Goal: Use online tool/utility

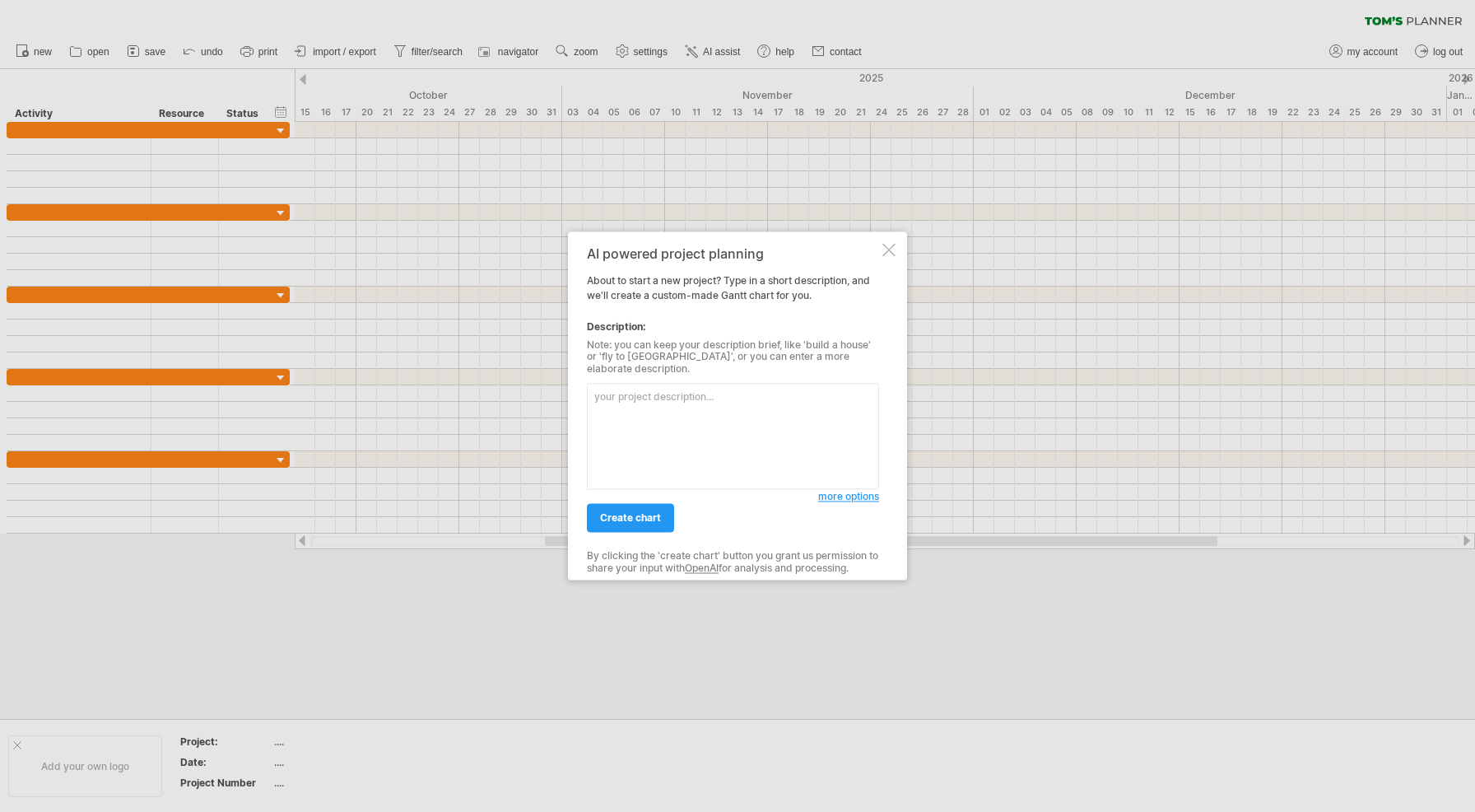
click at [697, 401] on textarea at bounding box center [734, 437] width 293 height 107
type textarea "Outline the timeline for my dissertation, beginning with proposal development, …"
click at [613, 512] on span "create chart" at bounding box center [630, 517] width 61 height 13
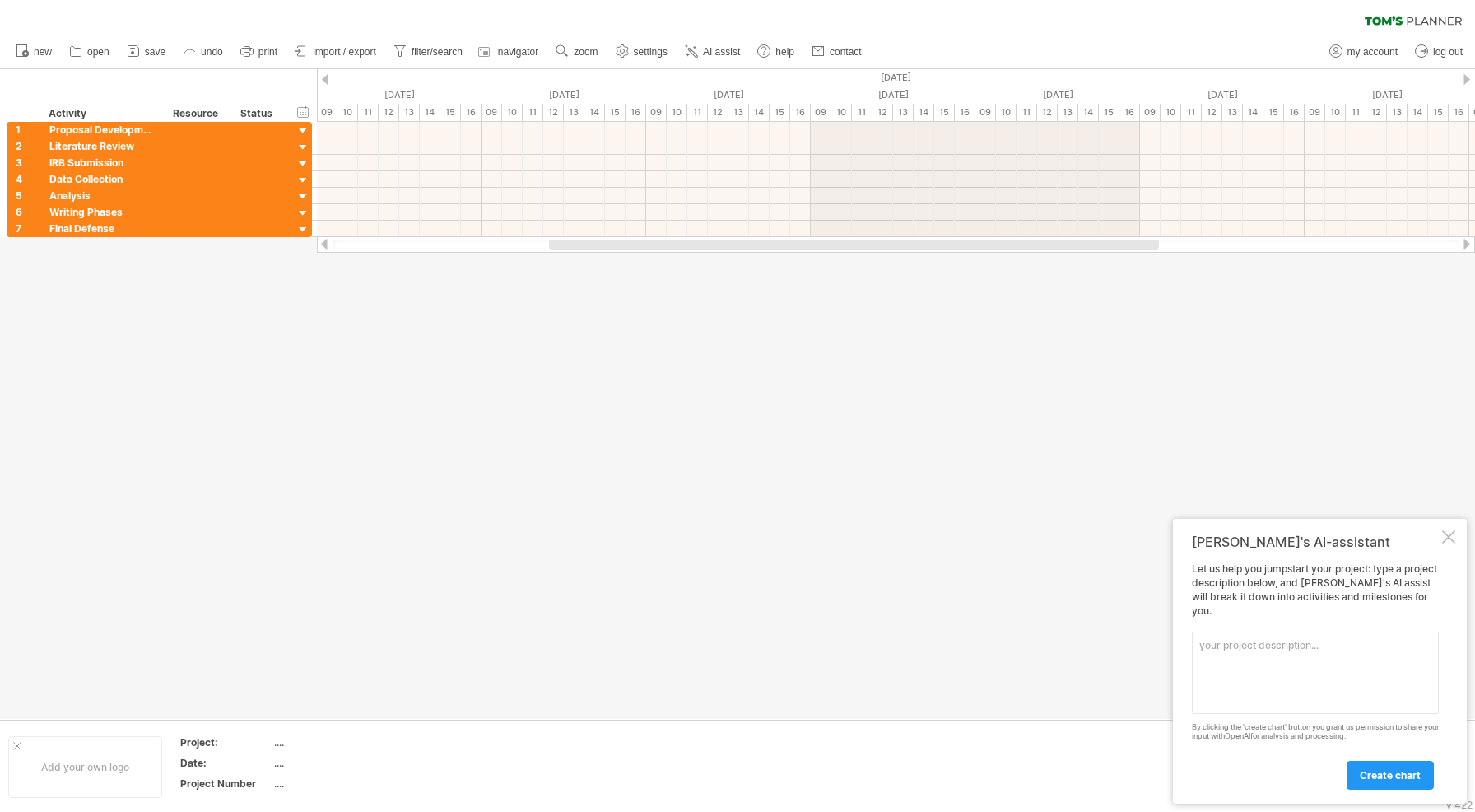
click at [1240, 648] on textarea at bounding box center [1315, 672] width 247 height 82
paste textarea "Create a timeline for my dissertation where data collection will take 4 months,…"
type textarea "Create a timeline for my dissertation where data collection will take 4 months,…"
click at [1381, 778] on span "create chart" at bounding box center [1390, 774] width 61 height 13
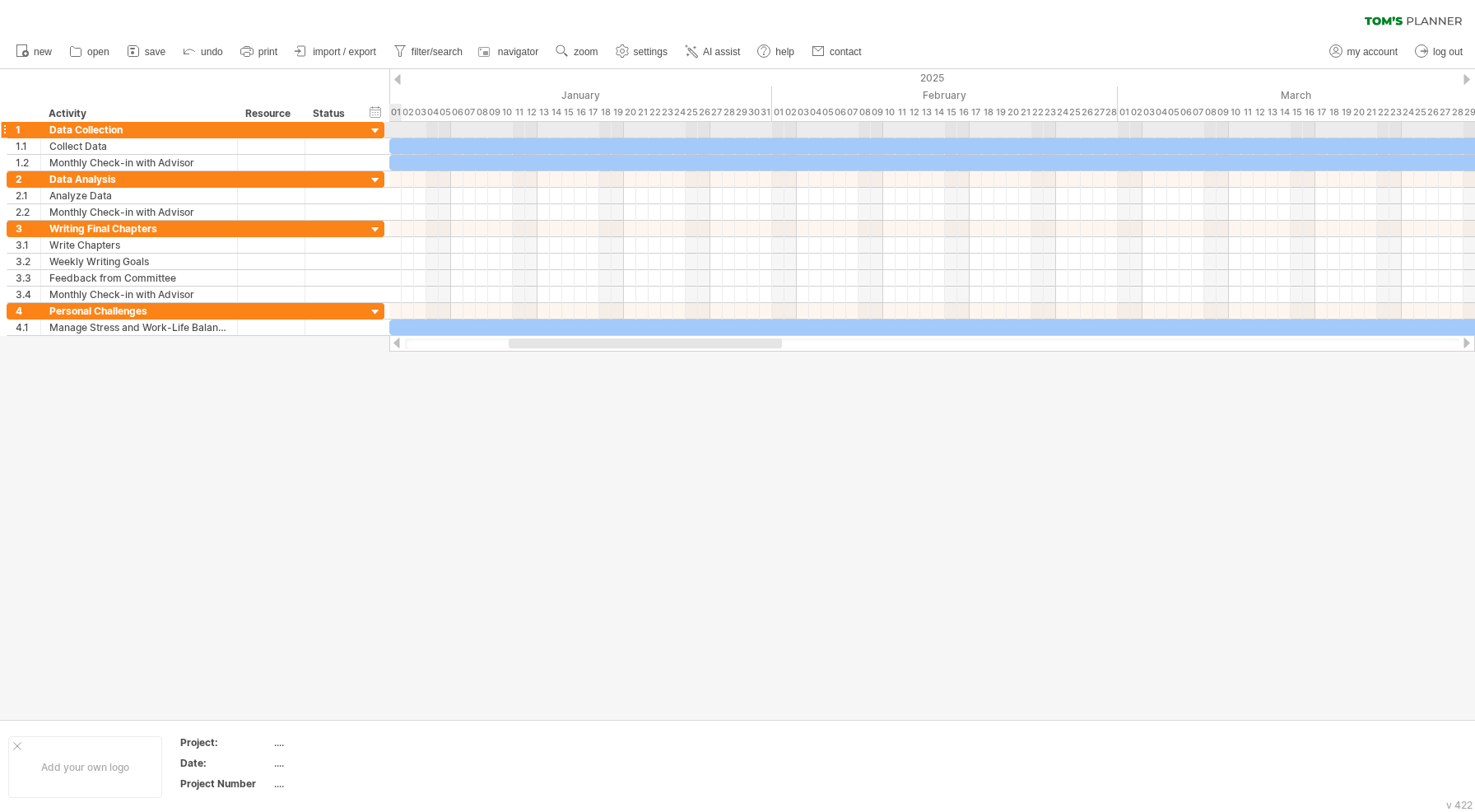
click at [377, 132] on div at bounding box center [376, 131] width 16 height 16
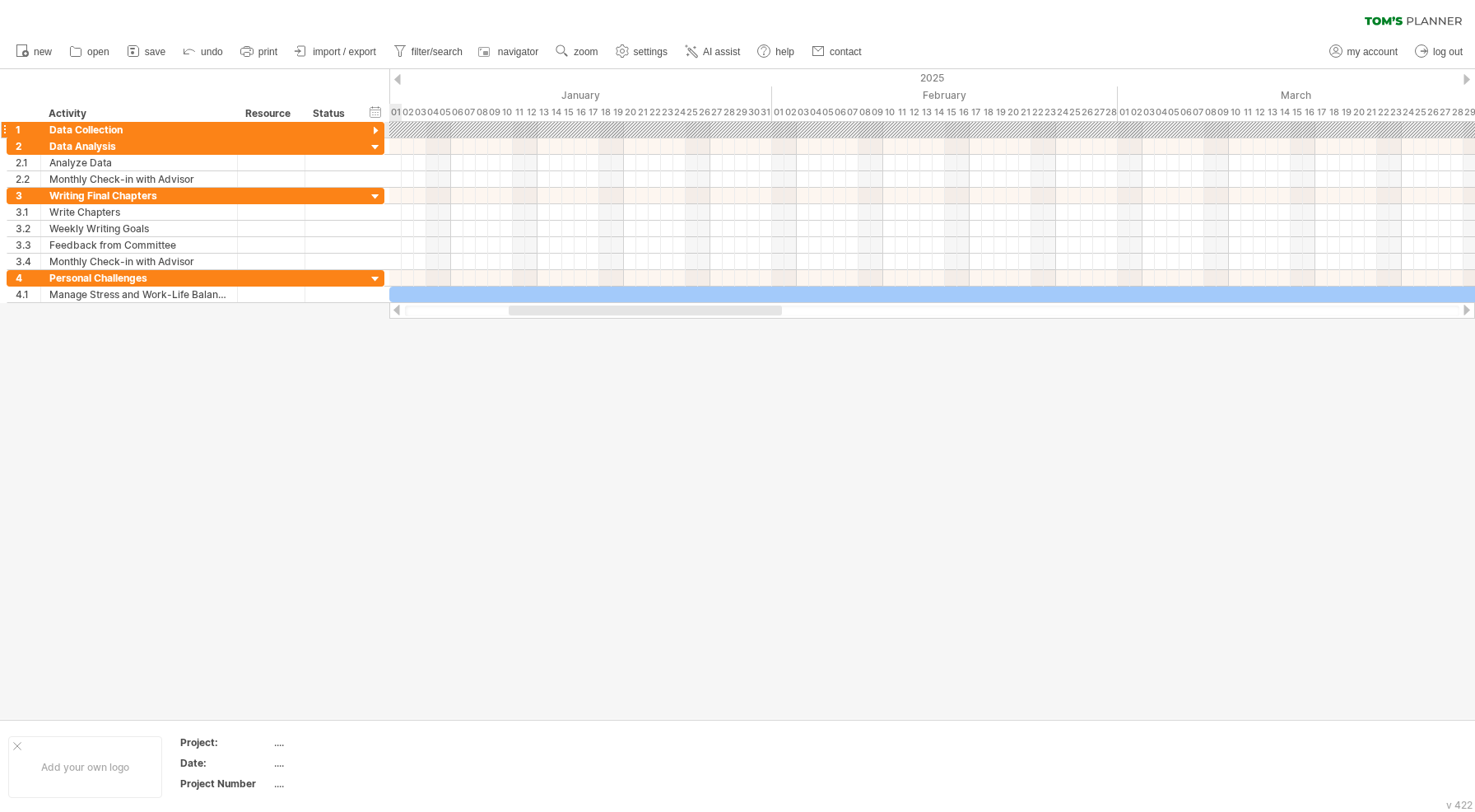
click at [377, 132] on div at bounding box center [376, 131] width 16 height 16
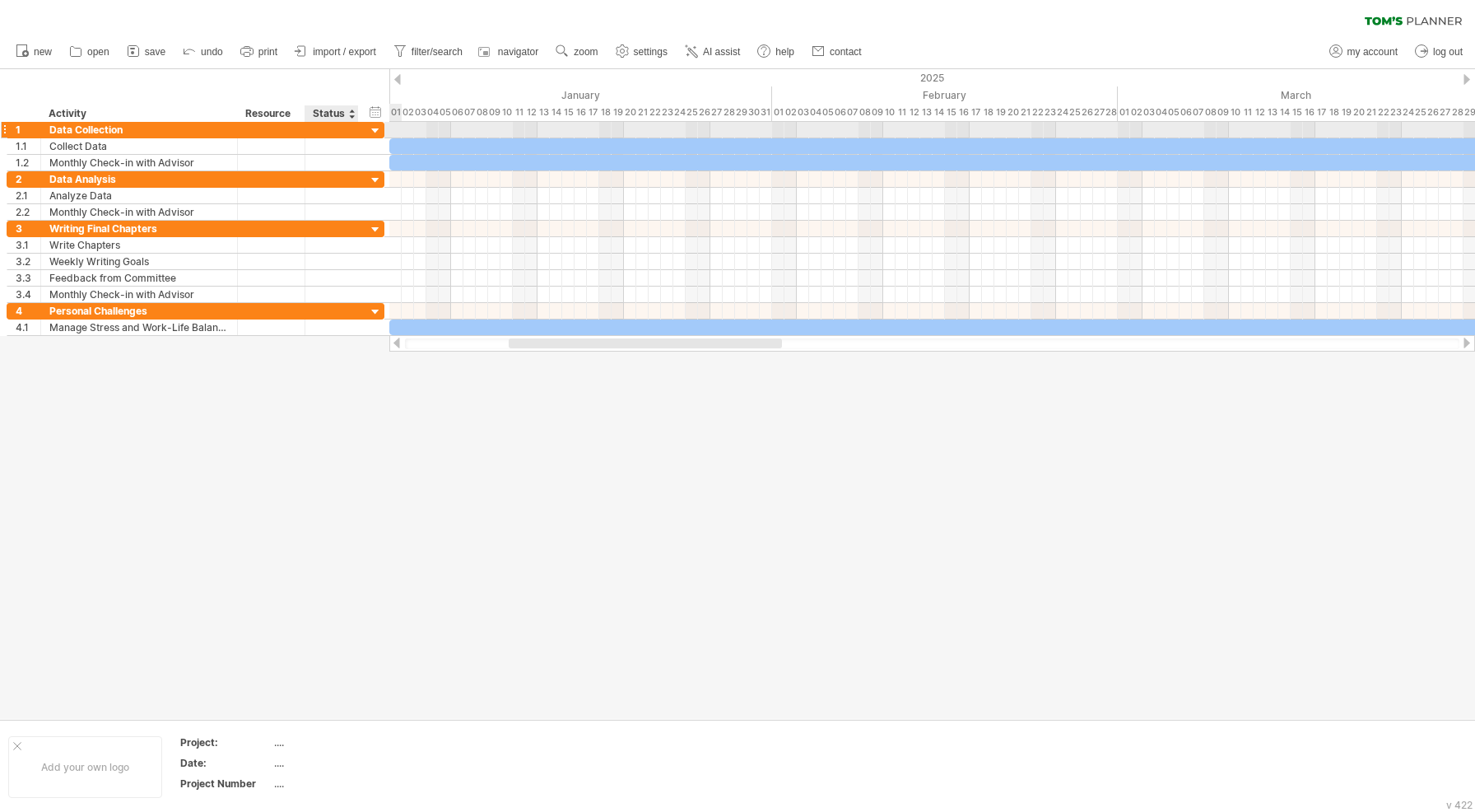
click at [353, 130] on div at bounding box center [357, 130] width 8 height 16
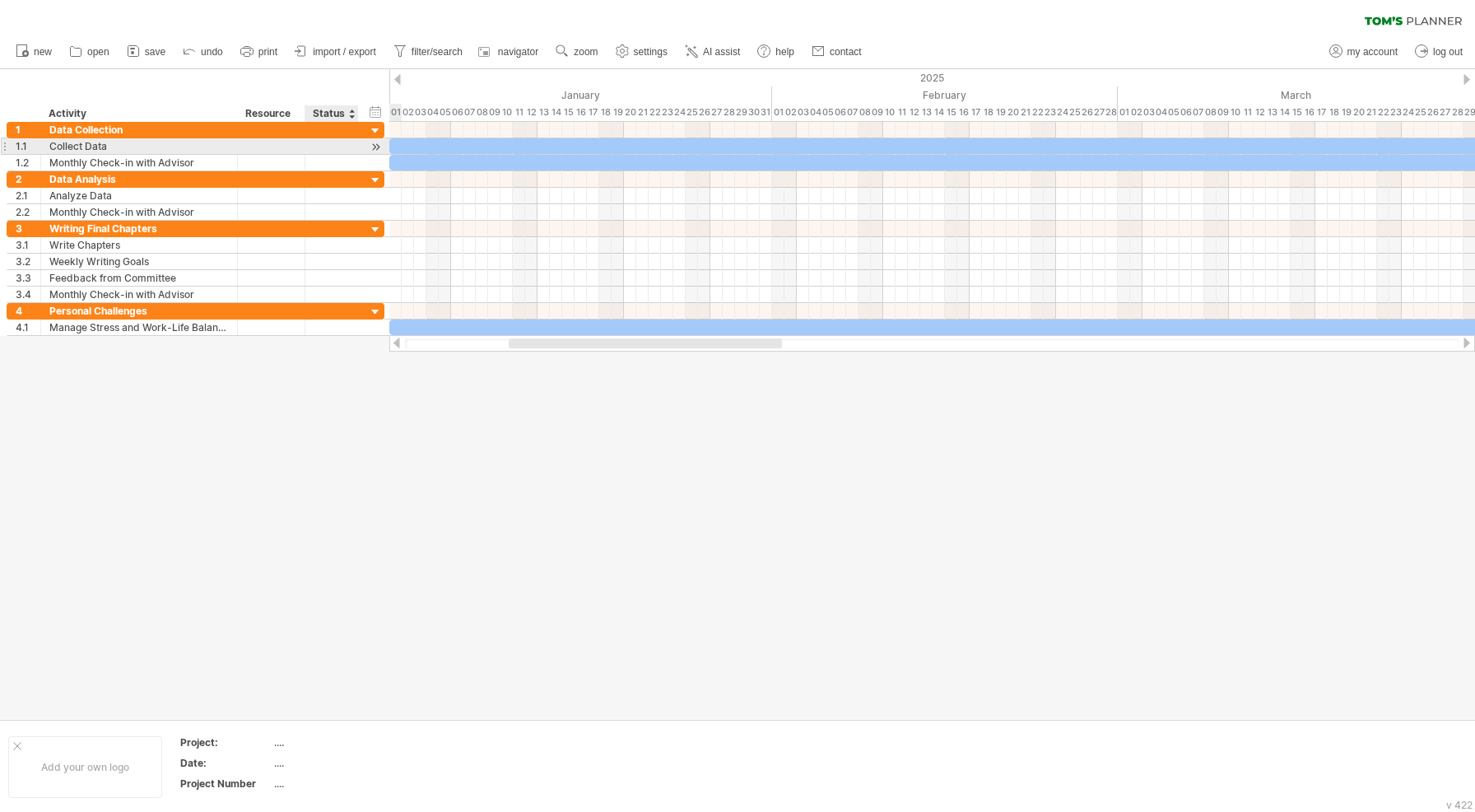
click at [345, 143] on div at bounding box center [331, 146] width 36 height 16
click at [132, 47] on icon at bounding box center [133, 50] width 16 height 16
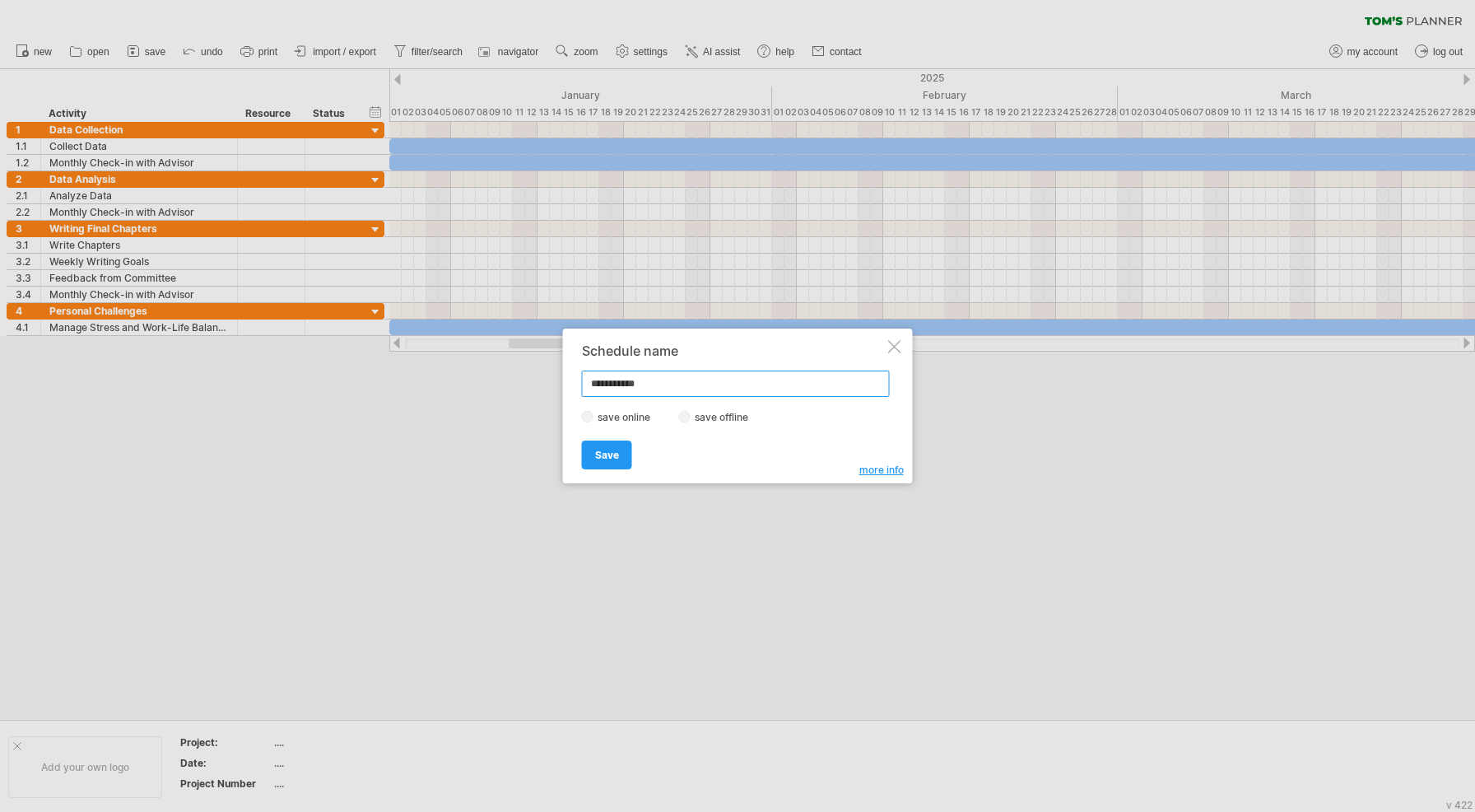
drag, startPoint x: 656, startPoint y: 390, endPoint x: 549, endPoint y: 373, distance: 108.3
click at [549, 373] on div "Trying to reach [DOMAIN_NAME] Connected again... 0% clear filter new 1" at bounding box center [738, 406] width 1475 height 812
type input "*"
click at [889, 345] on div at bounding box center [895, 347] width 14 height 14
